Goal: Task Accomplishment & Management: Manage account settings

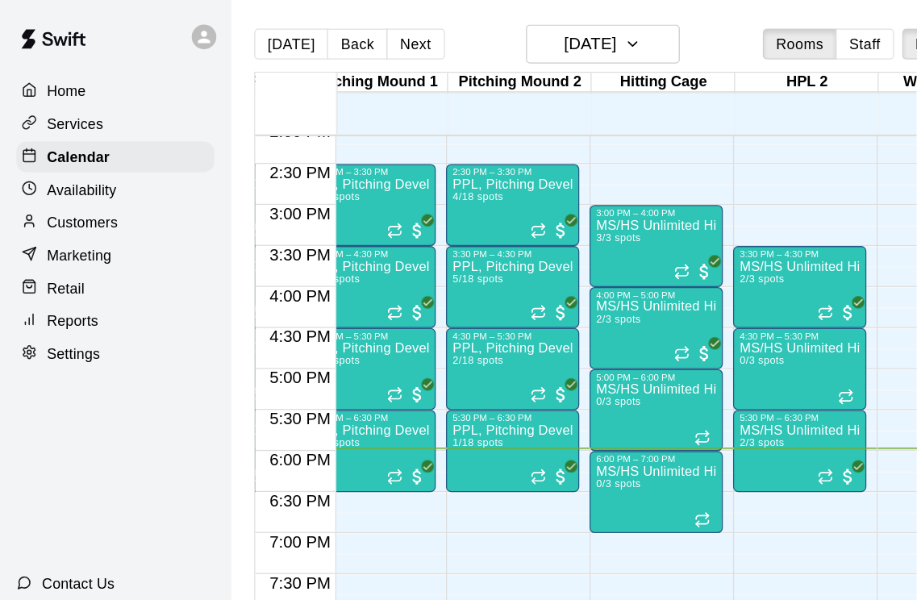
scroll to position [914, 364]
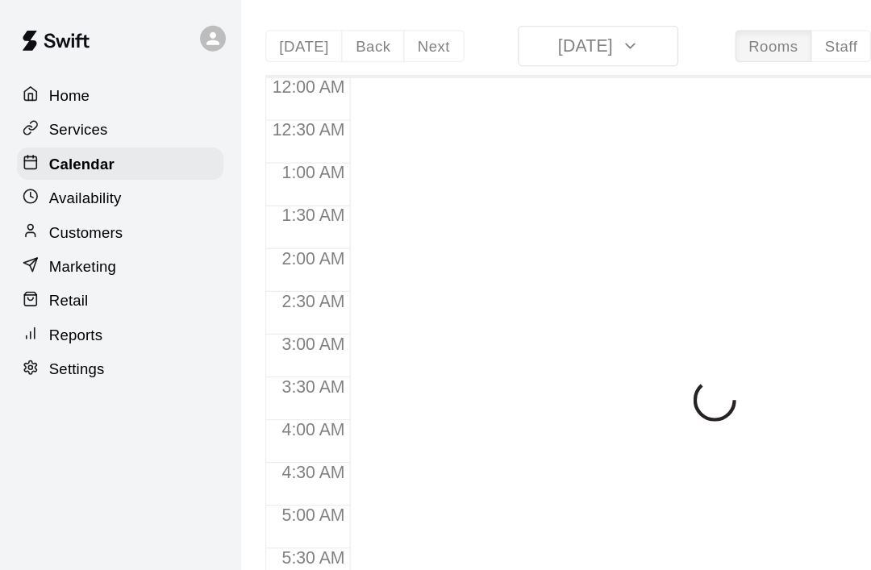
scroll to position [967, 0]
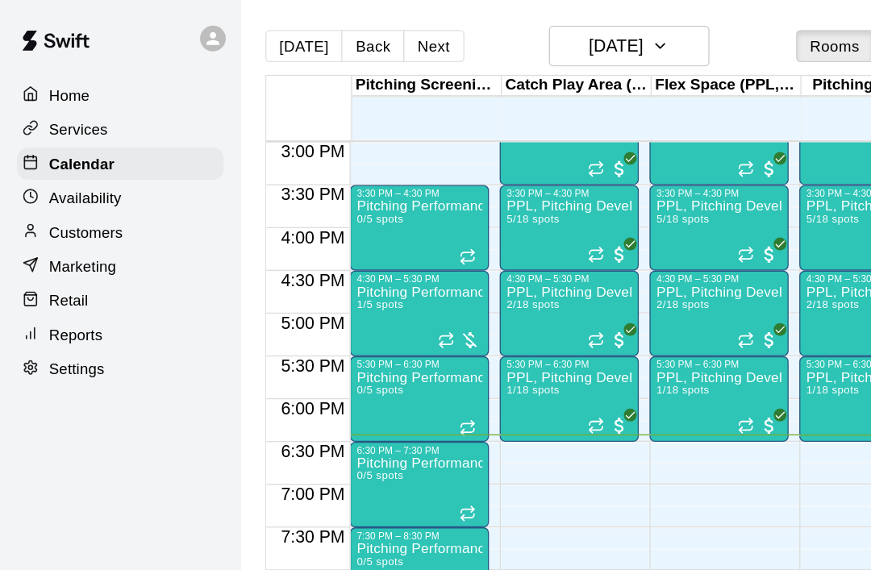
click at [329, 38] on button "Next" at bounding box center [326, 35] width 45 height 24
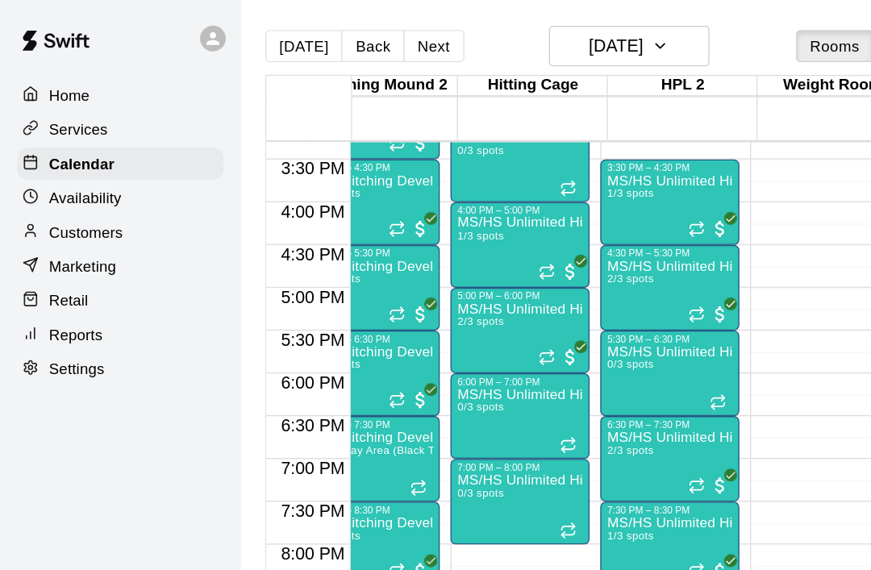
scroll to position [993, 516]
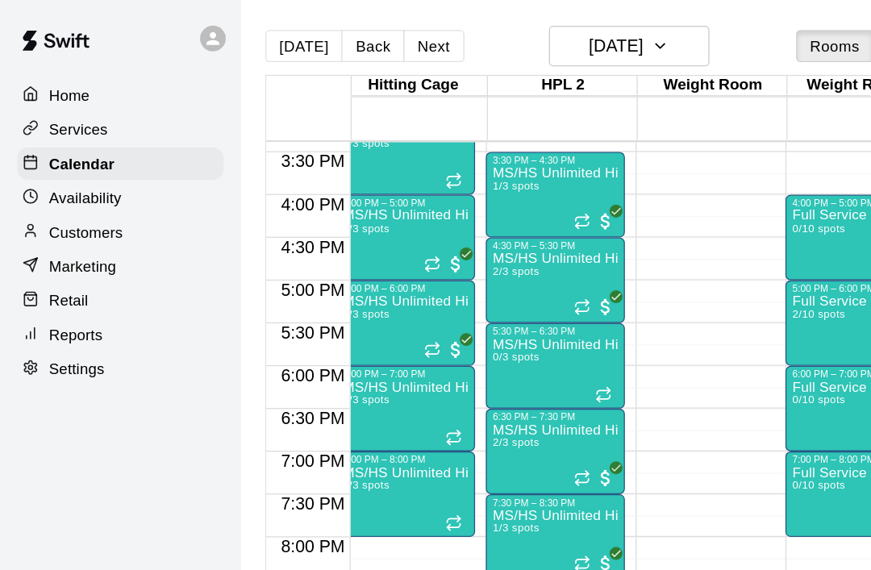
click at [443, 231] on icon "Recurring event" at bounding box center [438, 231] width 13 height 13
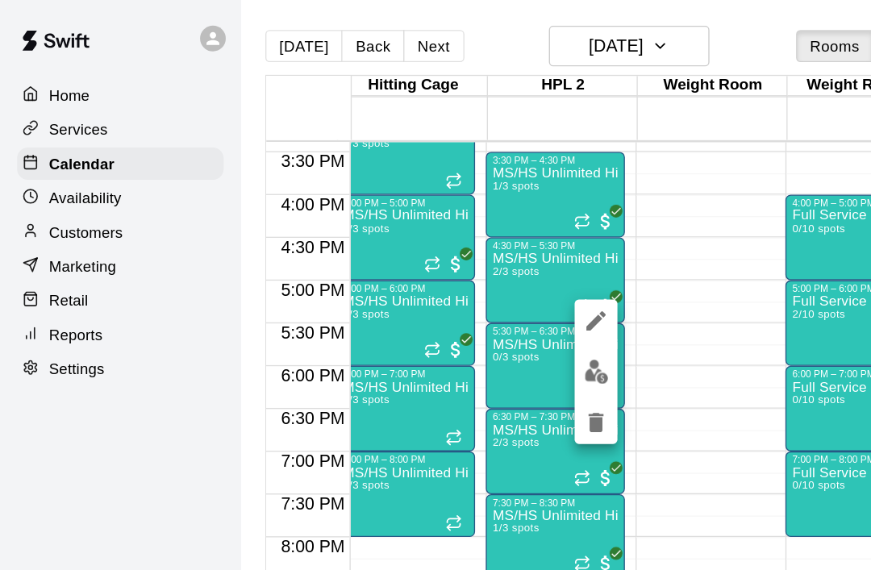
click at [450, 285] on img "edit" at bounding box center [449, 280] width 19 height 19
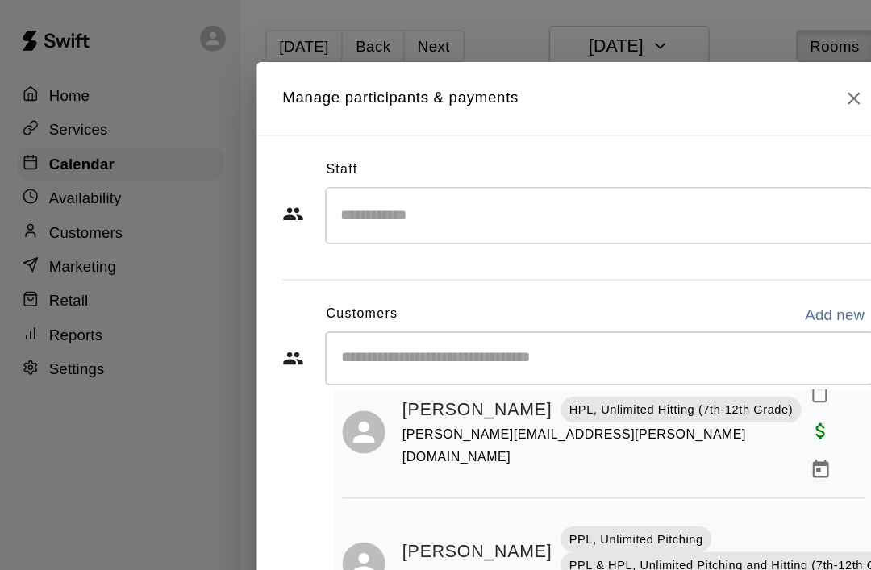
scroll to position [55, 0]
click at [640, 76] on icon "Close" at bounding box center [643, 74] width 16 height 16
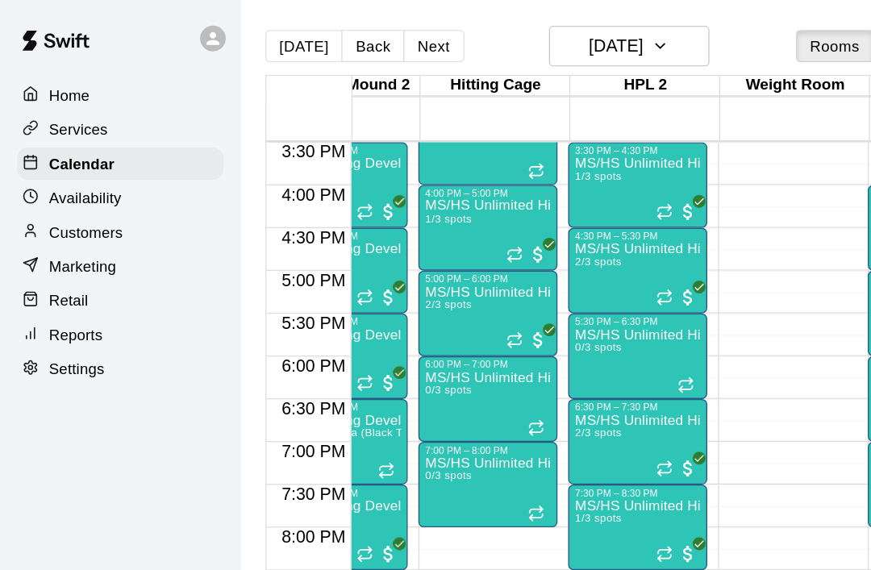
click at [387, 261] on icon "Recurring event" at bounding box center [387, 256] width 13 height 13
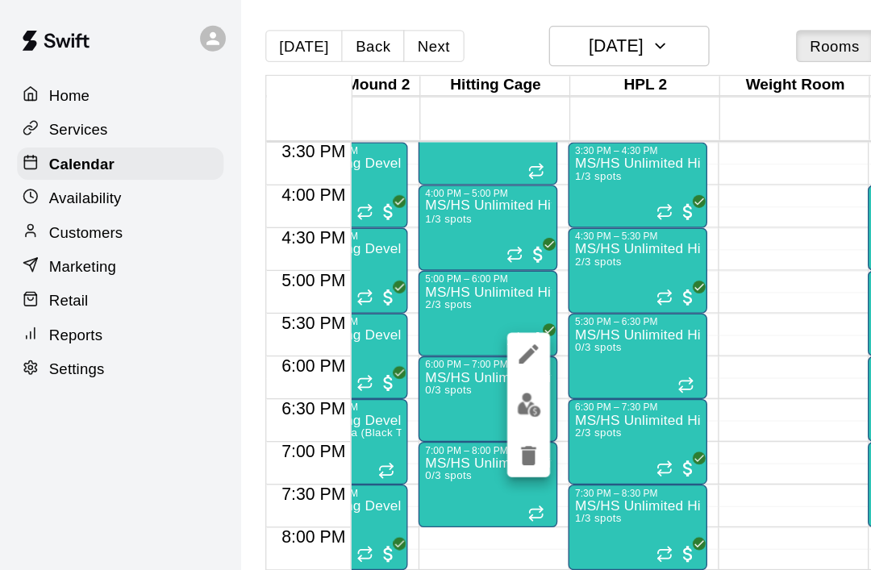
click at [390, 313] on img "edit" at bounding box center [398, 305] width 19 height 19
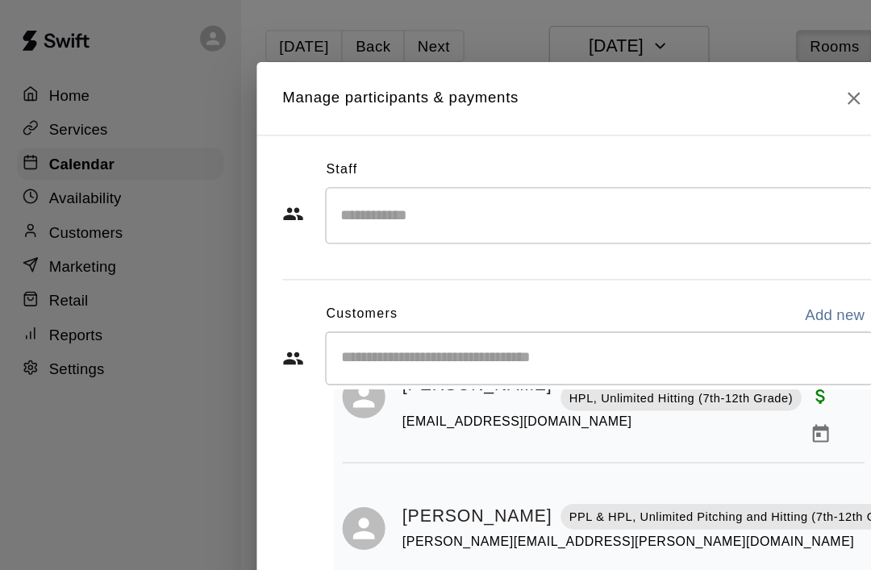
click at [647, 70] on icon "Close" at bounding box center [643, 74] width 16 height 16
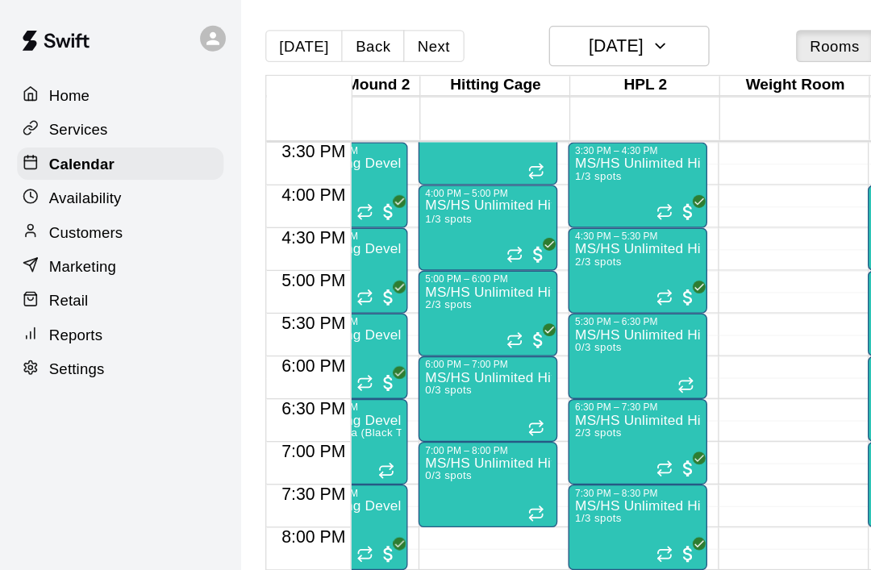
click at [329, 44] on button "Next" at bounding box center [326, 35] width 45 height 24
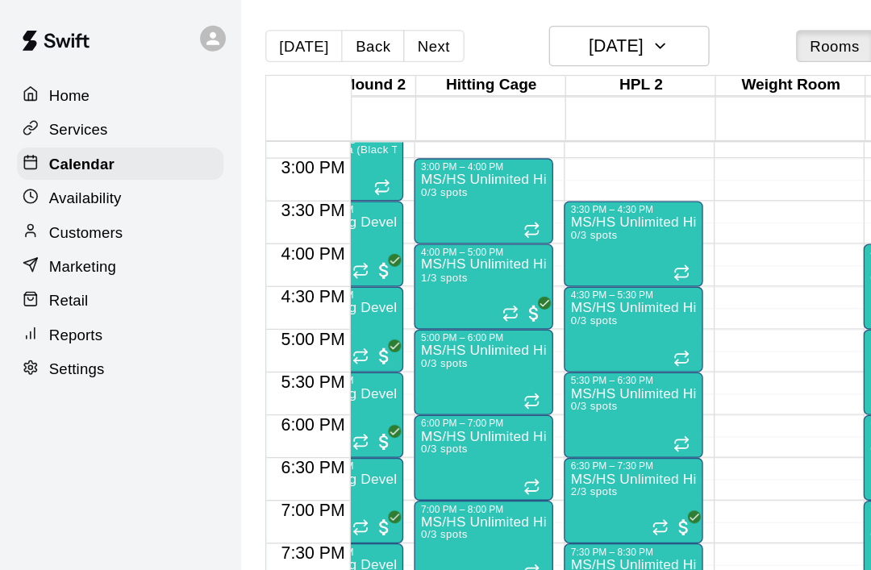
click at [391, 239] on icon "Recurring event" at bounding box center [384, 236] width 13 height 13
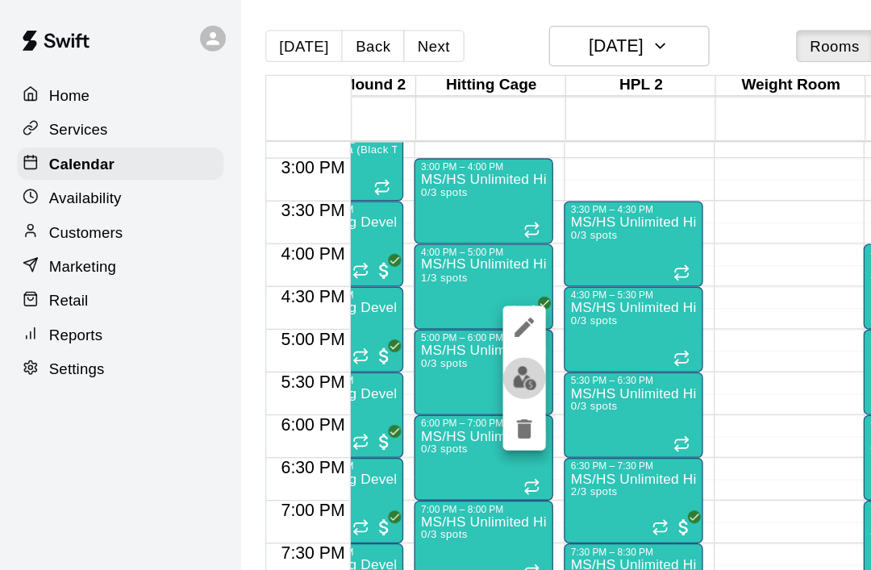
click at [397, 286] on img "edit" at bounding box center [395, 285] width 19 height 19
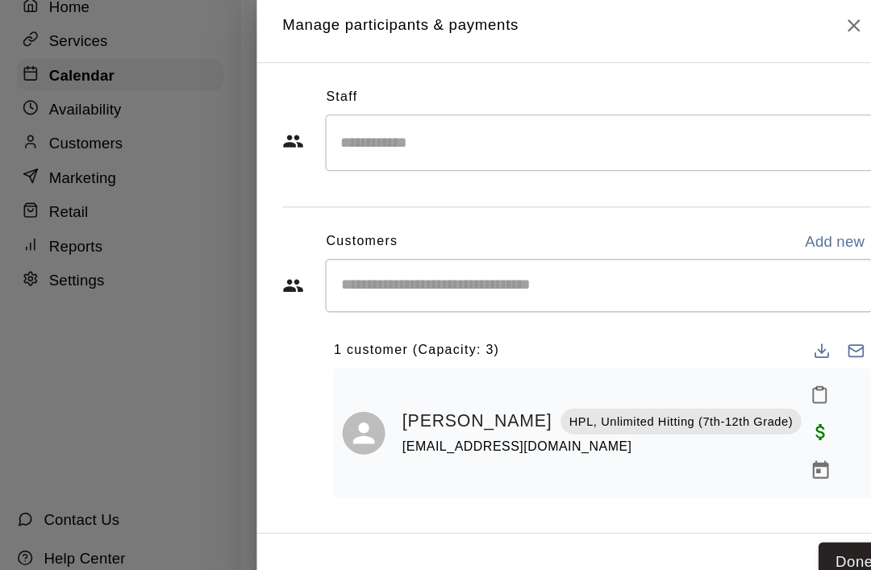
click at [647, 78] on icon "Close" at bounding box center [643, 86] width 16 height 16
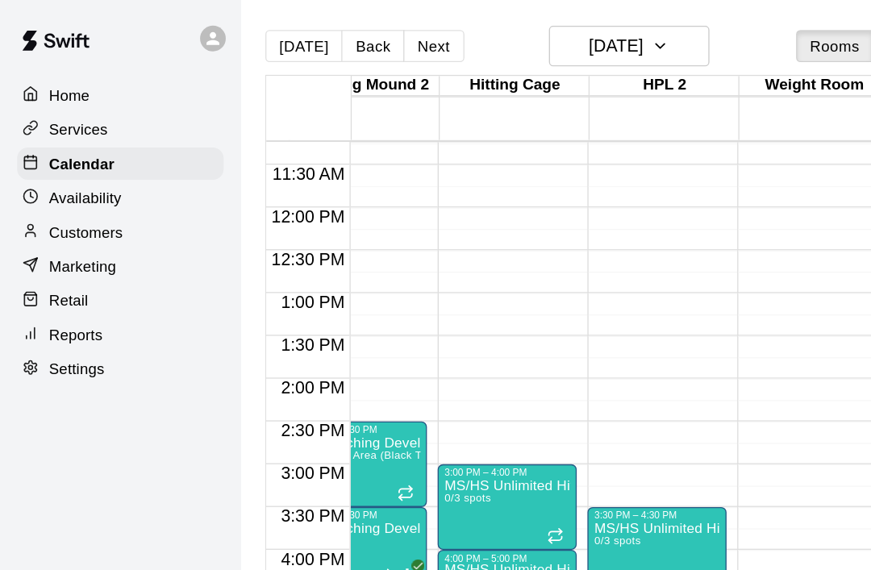
click at [325, 42] on button "Next" at bounding box center [326, 35] width 45 height 24
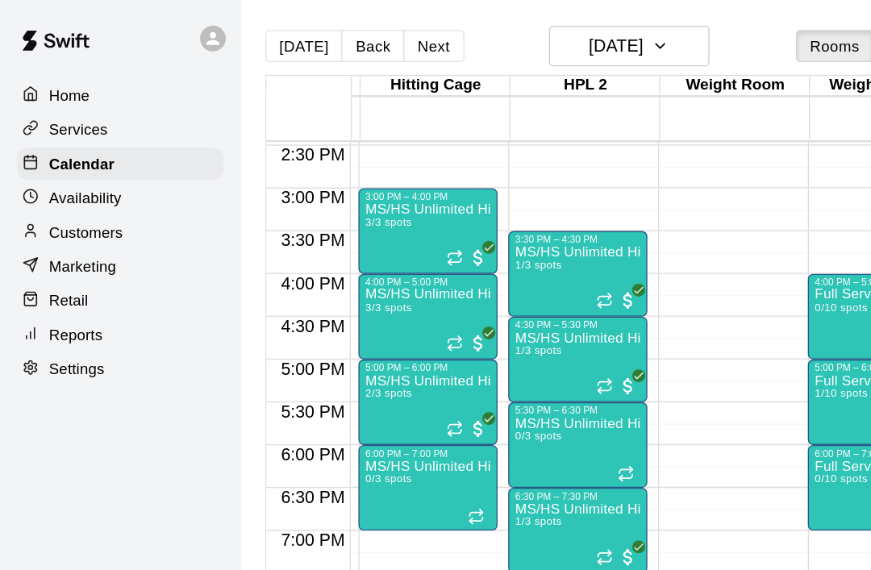
click at [464, 296] on div at bounding box center [465, 291] width 32 height 16
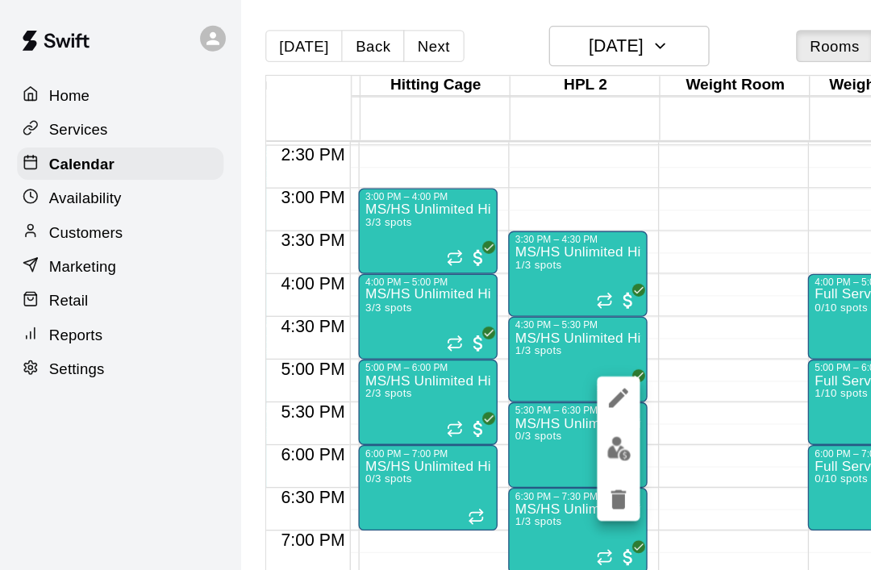
click at [466, 342] on img "edit" at bounding box center [466, 338] width 19 height 19
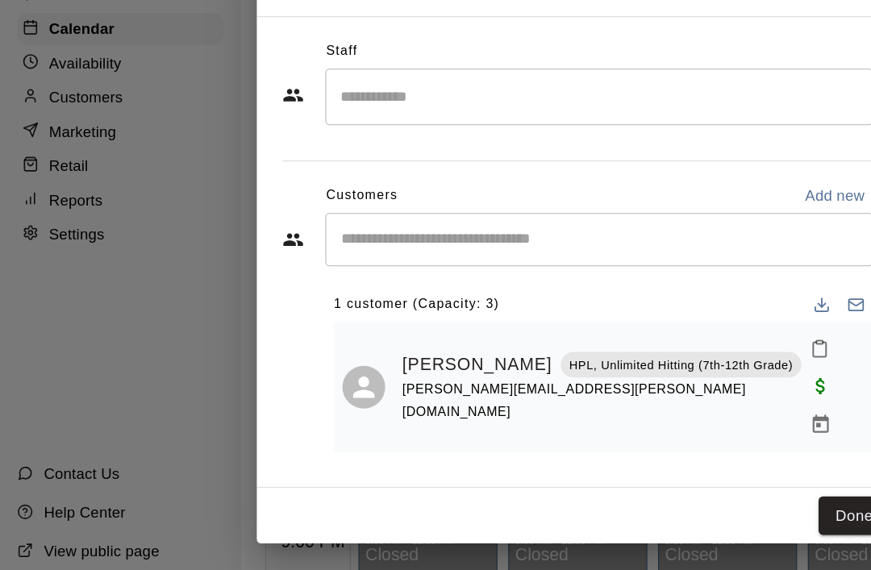
click at [617, 476] on button "Done" at bounding box center [644, 491] width 54 height 30
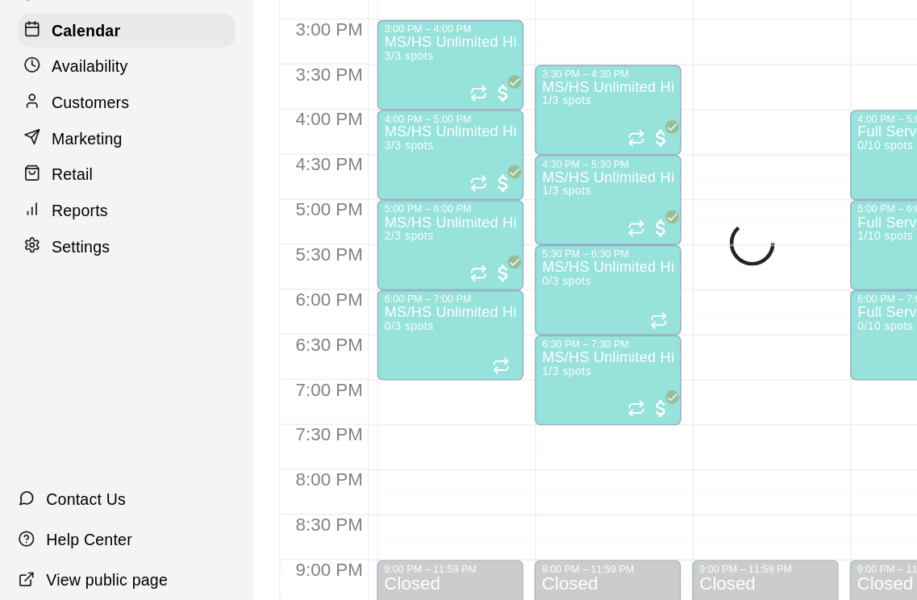
scroll to position [0, 0]
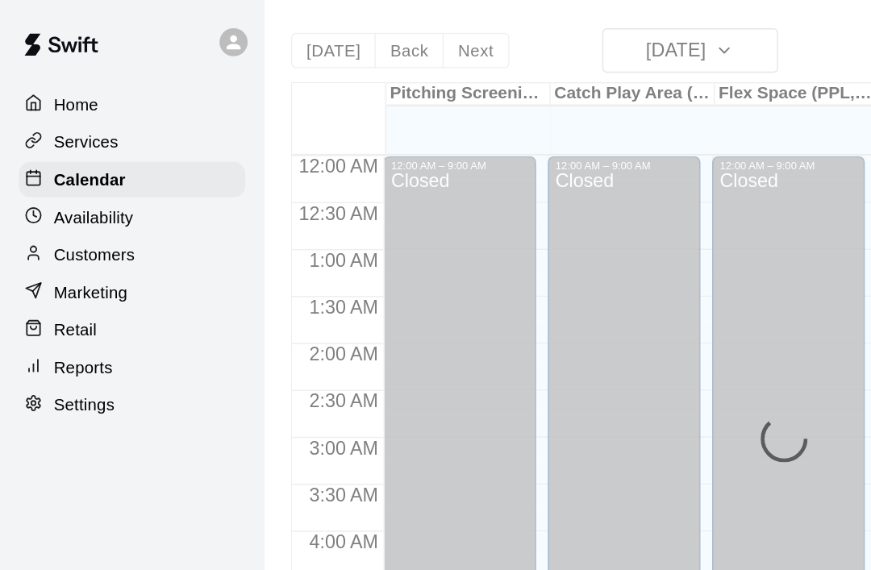
scroll to position [967, 0]
